Goal: Transaction & Acquisition: Purchase product/service

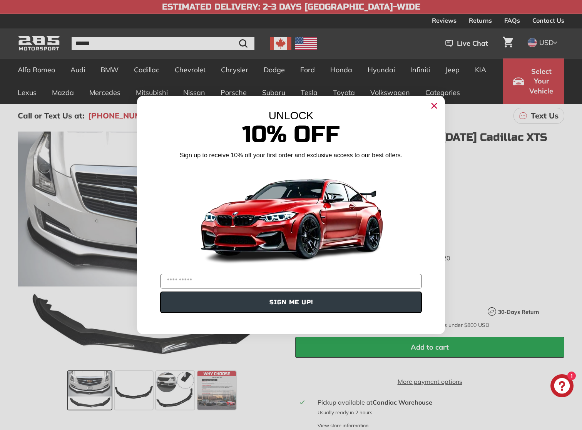
click at [432, 105] on circle "Close dialog" at bounding box center [434, 106] width 12 height 12
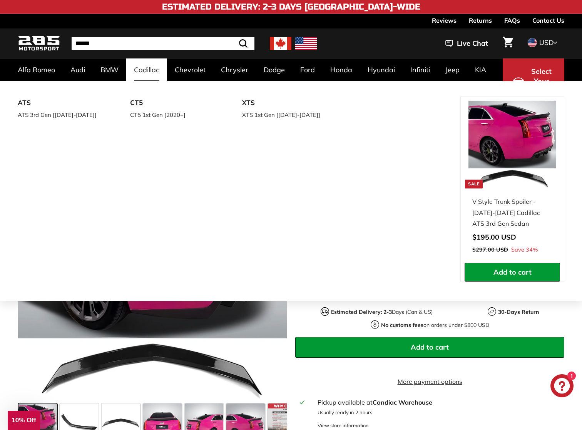
click at [281, 119] on link "XTS 1st Gen [[DATE]-[DATE]]" at bounding box center [287, 114] width 91 height 11
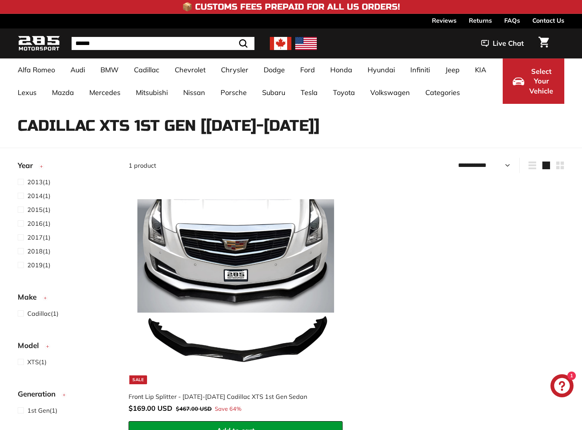
select select "**********"
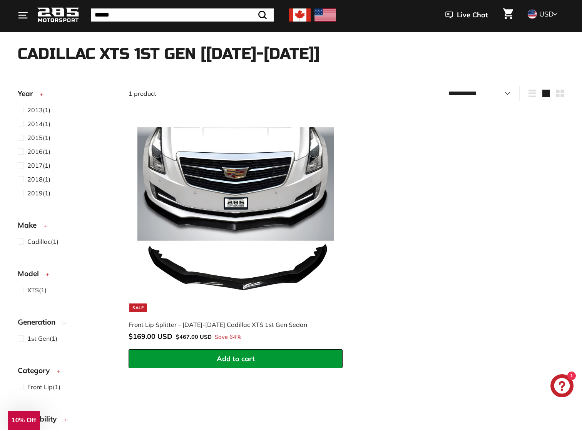
scroll to position [38, 0]
